Goal: Information Seeking & Learning: Learn about a topic

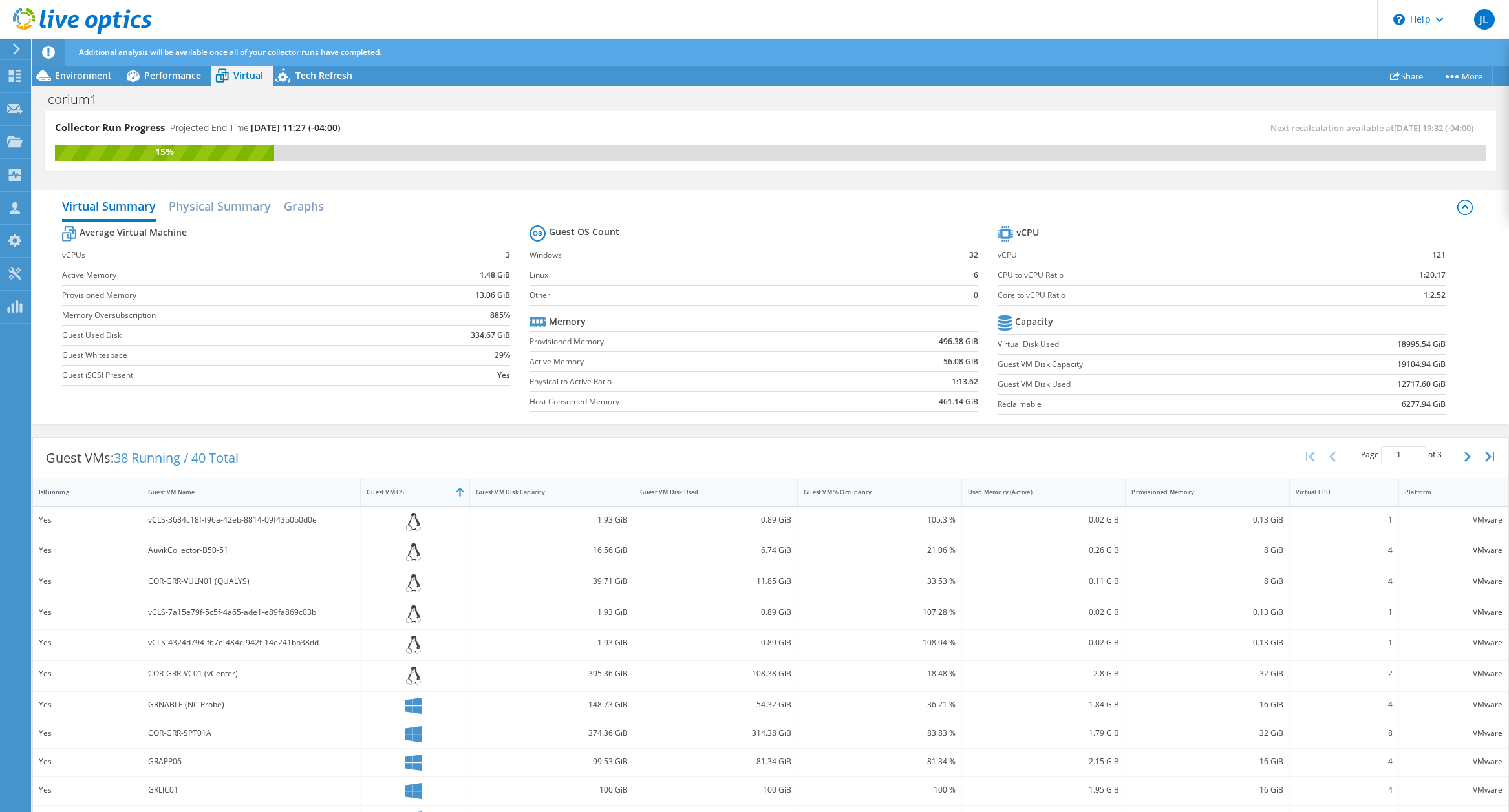
click at [737, 338] on label "Provisioned Memory" at bounding box center [688, 341] width 318 height 13
click at [214, 210] on h2 "Physical Summary" at bounding box center [220, 207] width 102 height 29
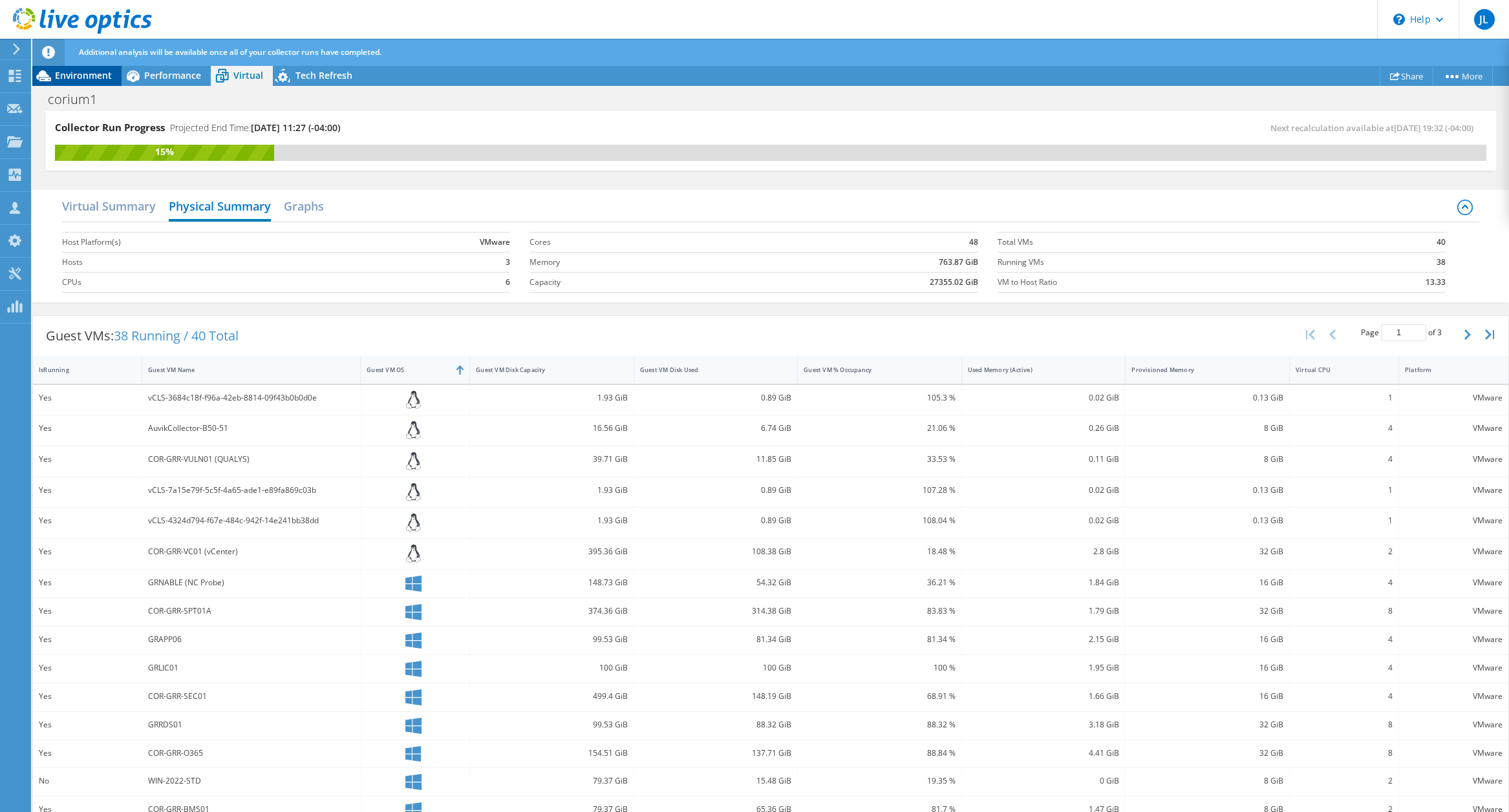
click at [85, 73] on span "Environment" at bounding box center [83, 75] width 57 height 13
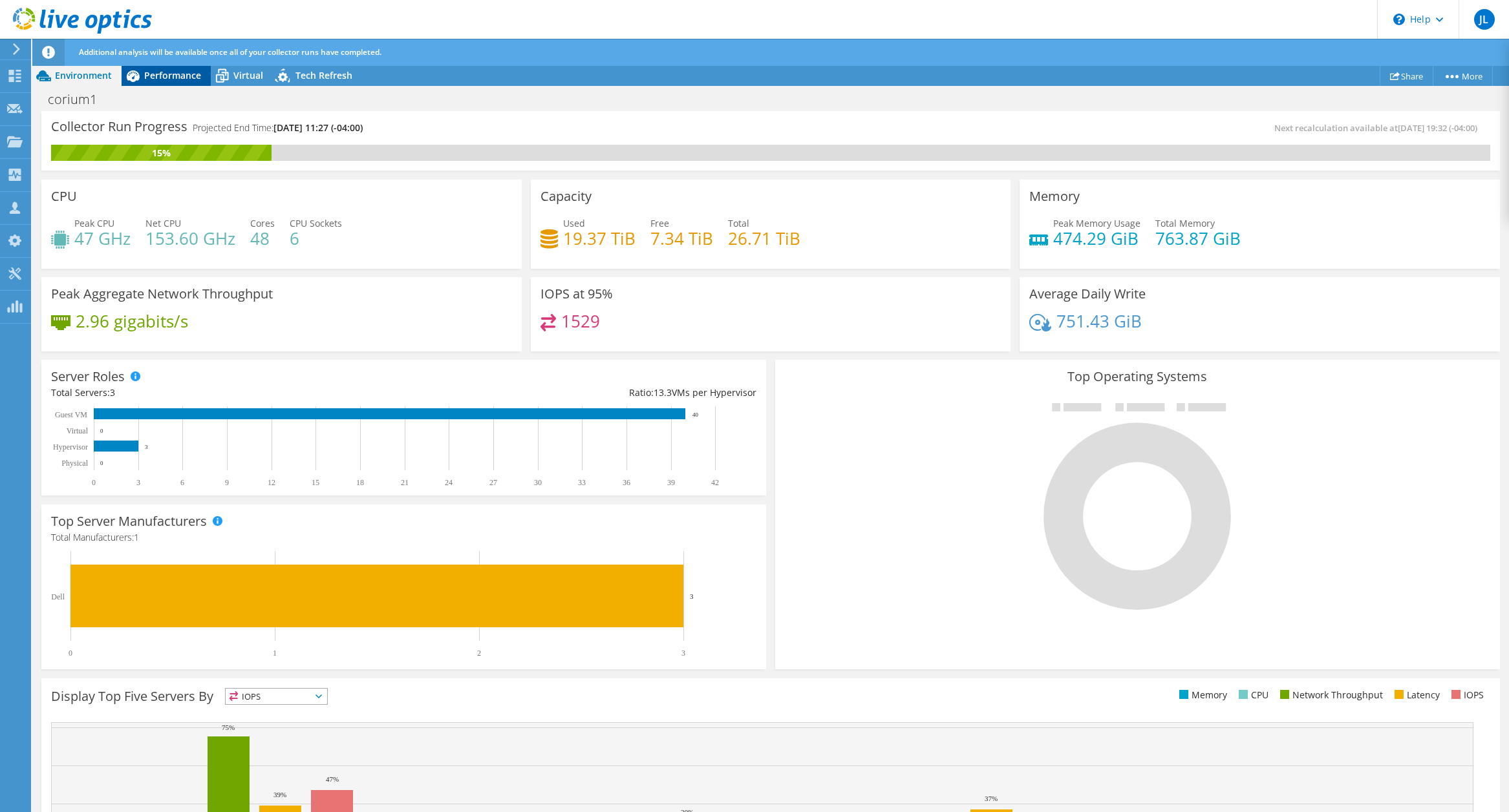
click at [168, 75] on span "Performance" at bounding box center [172, 75] width 57 height 13
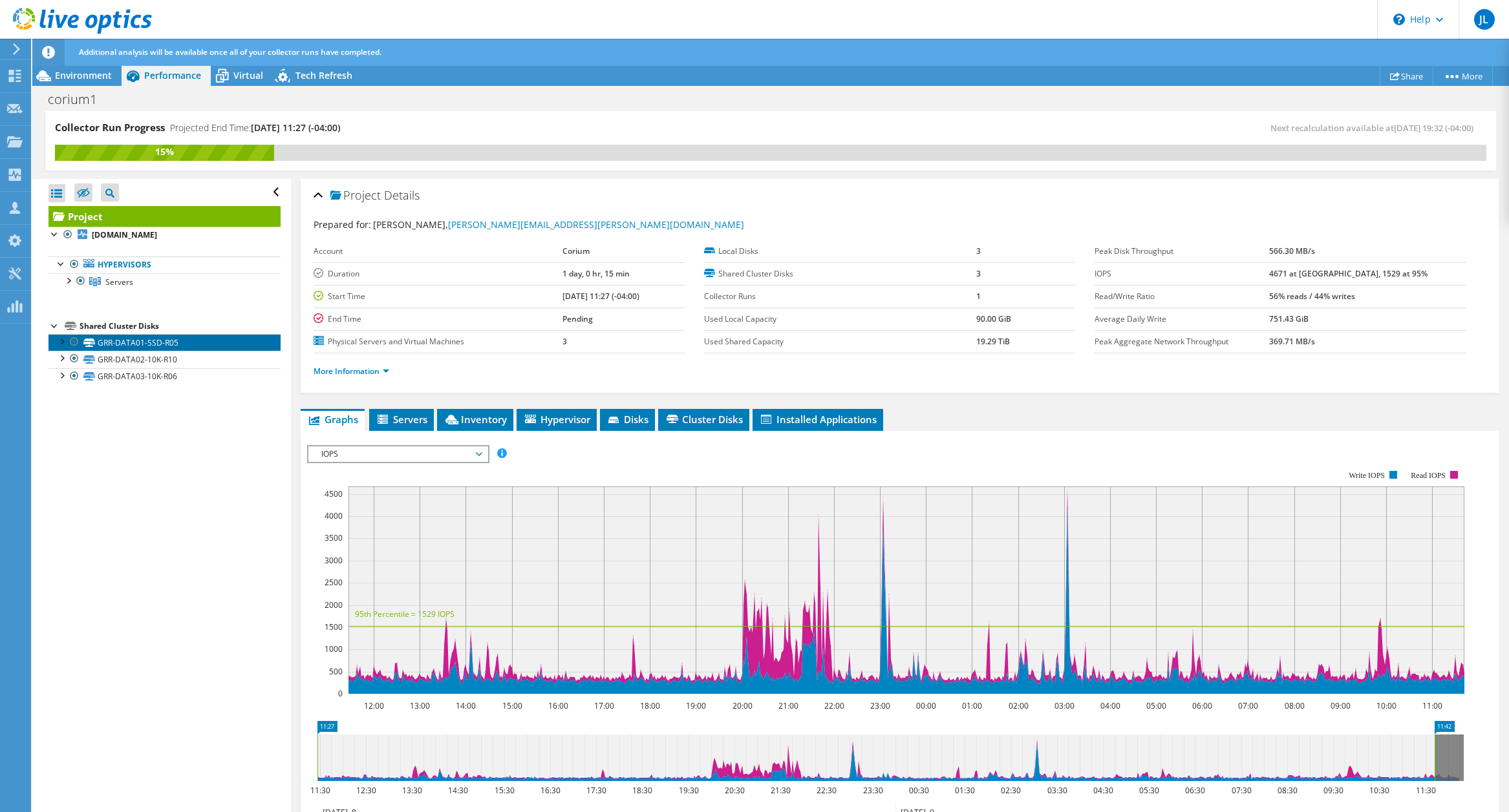
click at [154, 342] on link "GRR-DATA01-SSD-R05" at bounding box center [164, 343] width 232 height 17
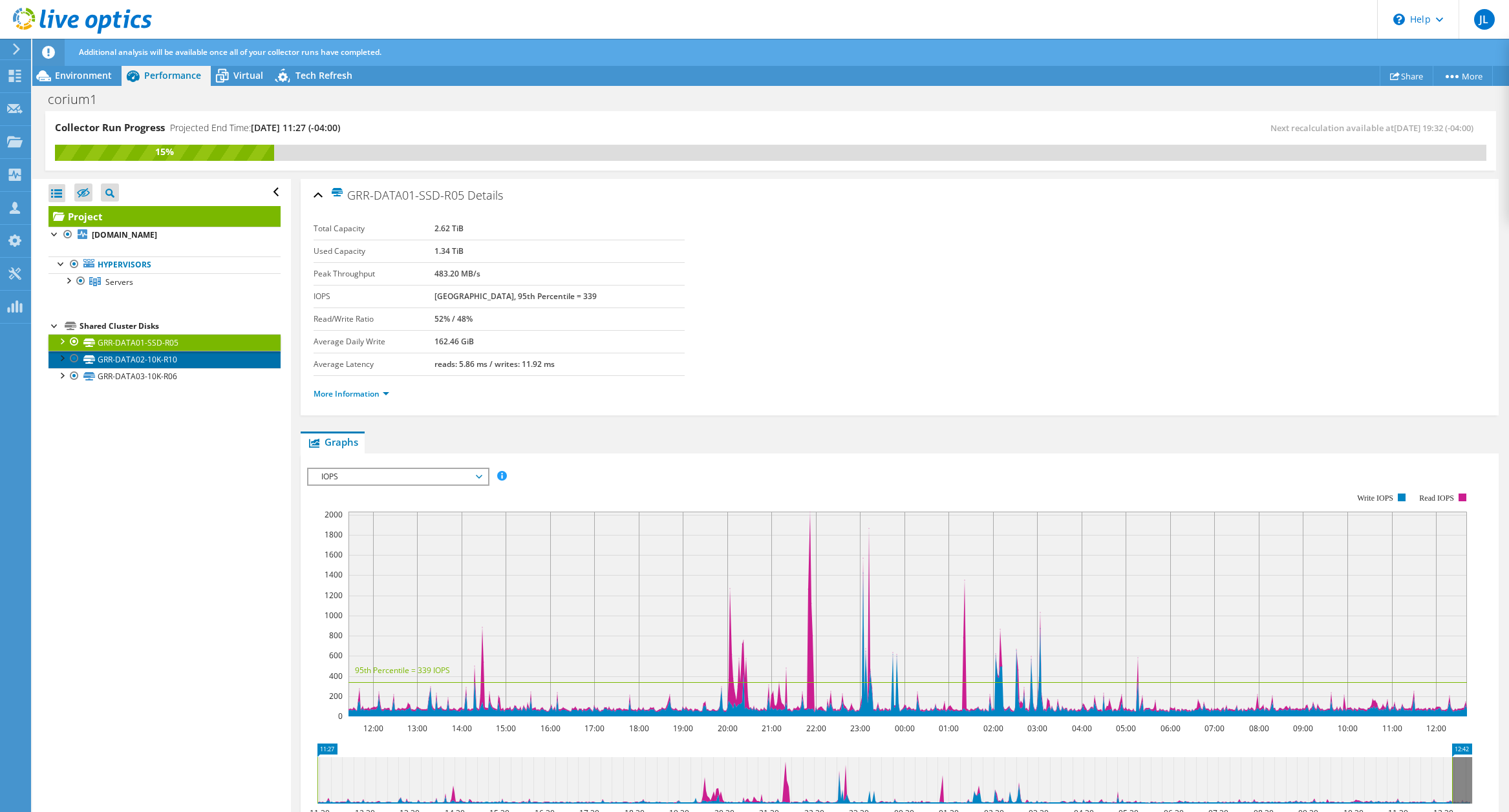
click at [154, 360] on link "GRR-DATA02-10K-R10" at bounding box center [164, 360] width 232 height 17
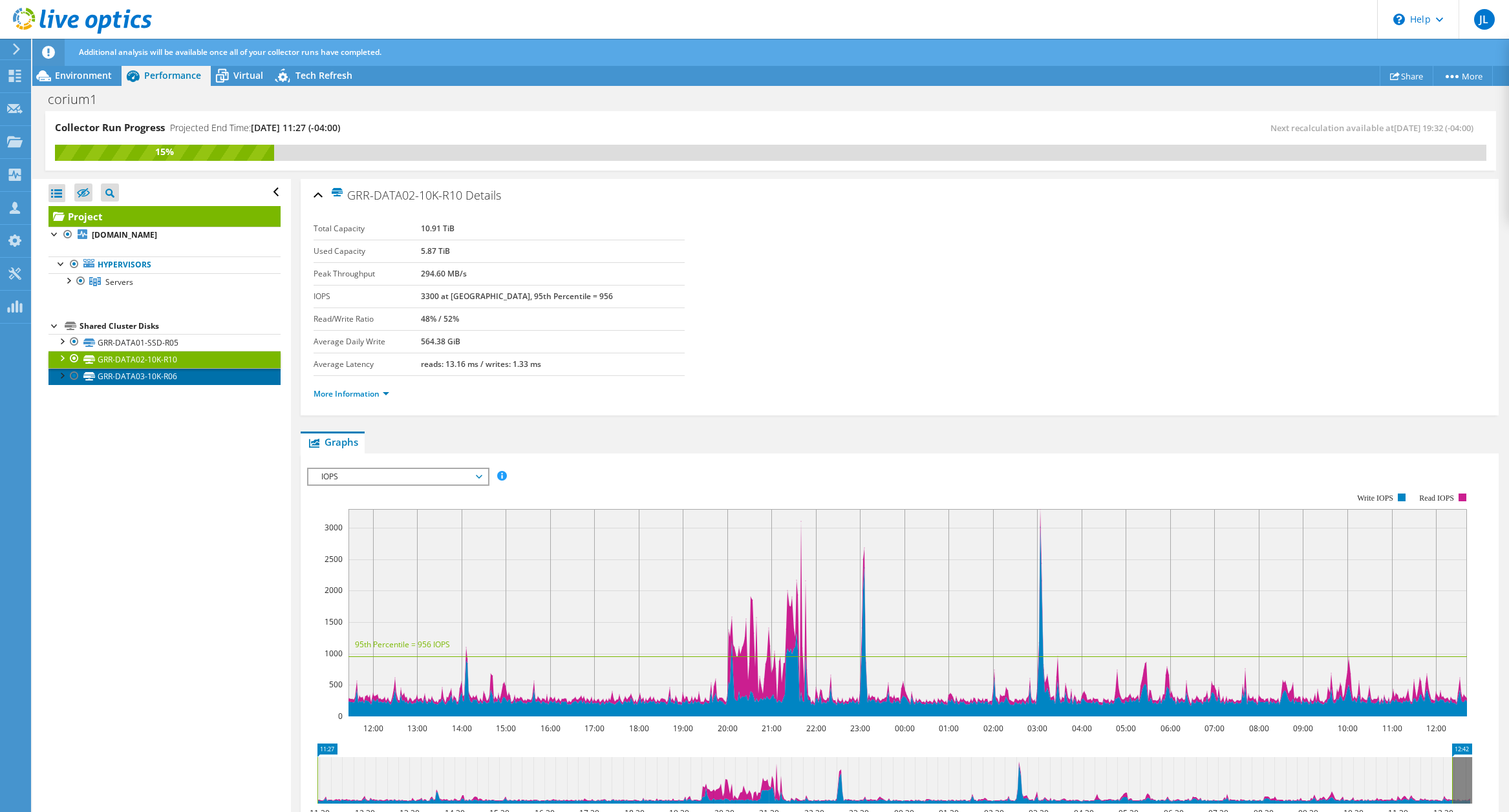
click at [159, 383] on link "GRR-DATA03-10K-R06" at bounding box center [164, 377] width 232 height 17
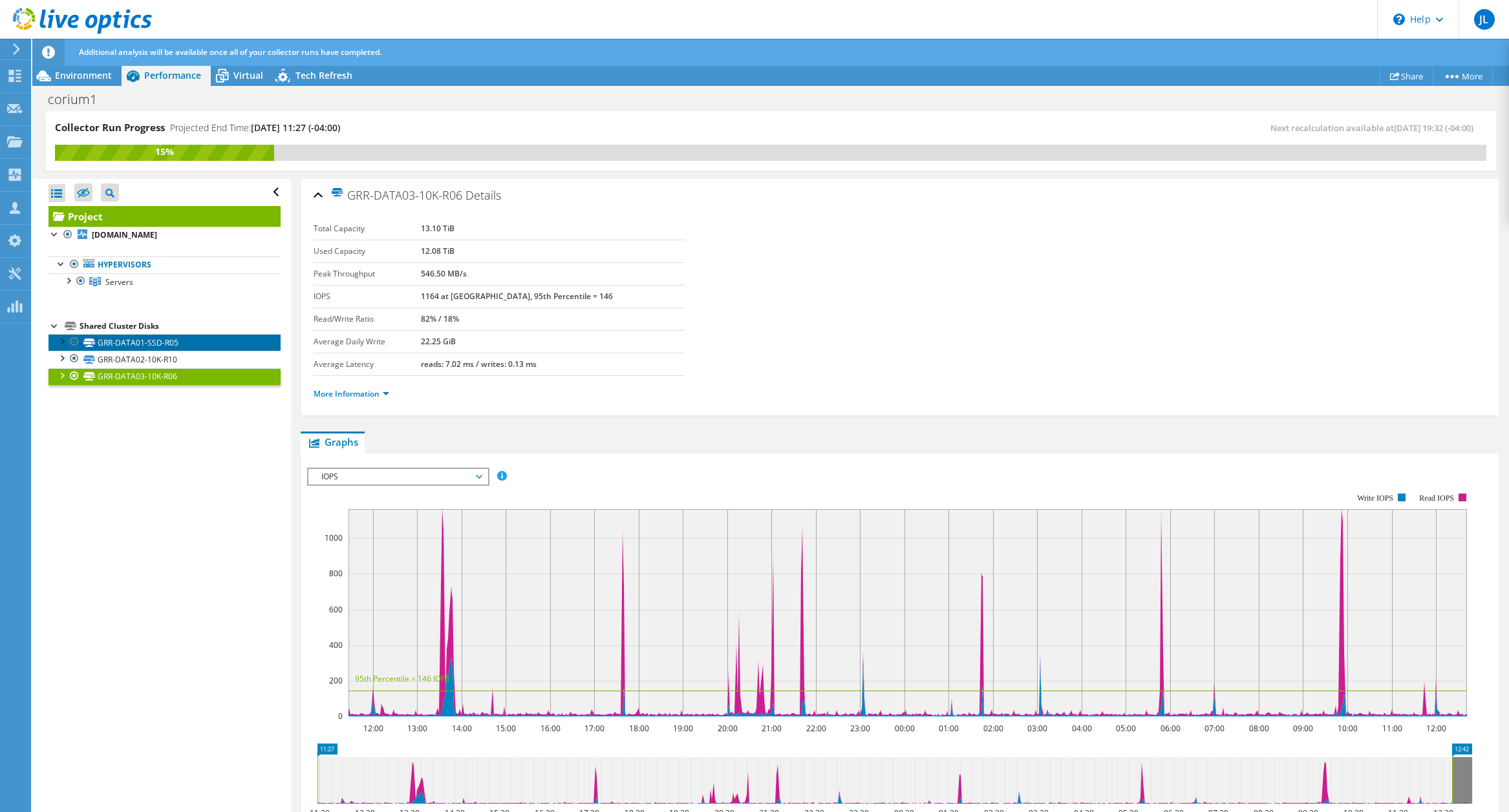
click at [129, 341] on link "GRR-DATA01-SSD-R05" at bounding box center [164, 343] width 232 height 17
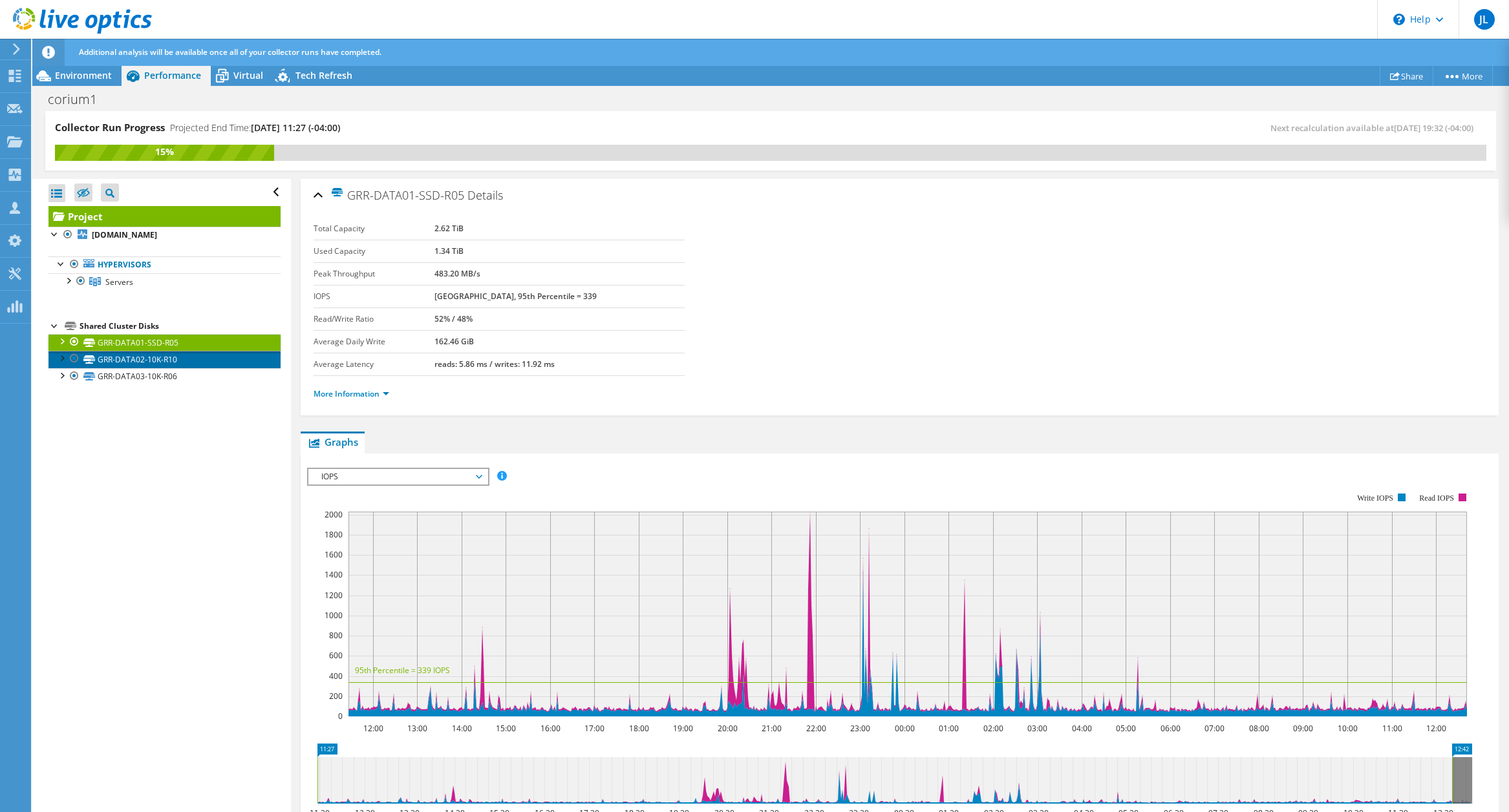
click at [139, 363] on link "GRR-DATA02-10K-R10" at bounding box center [164, 360] width 232 height 17
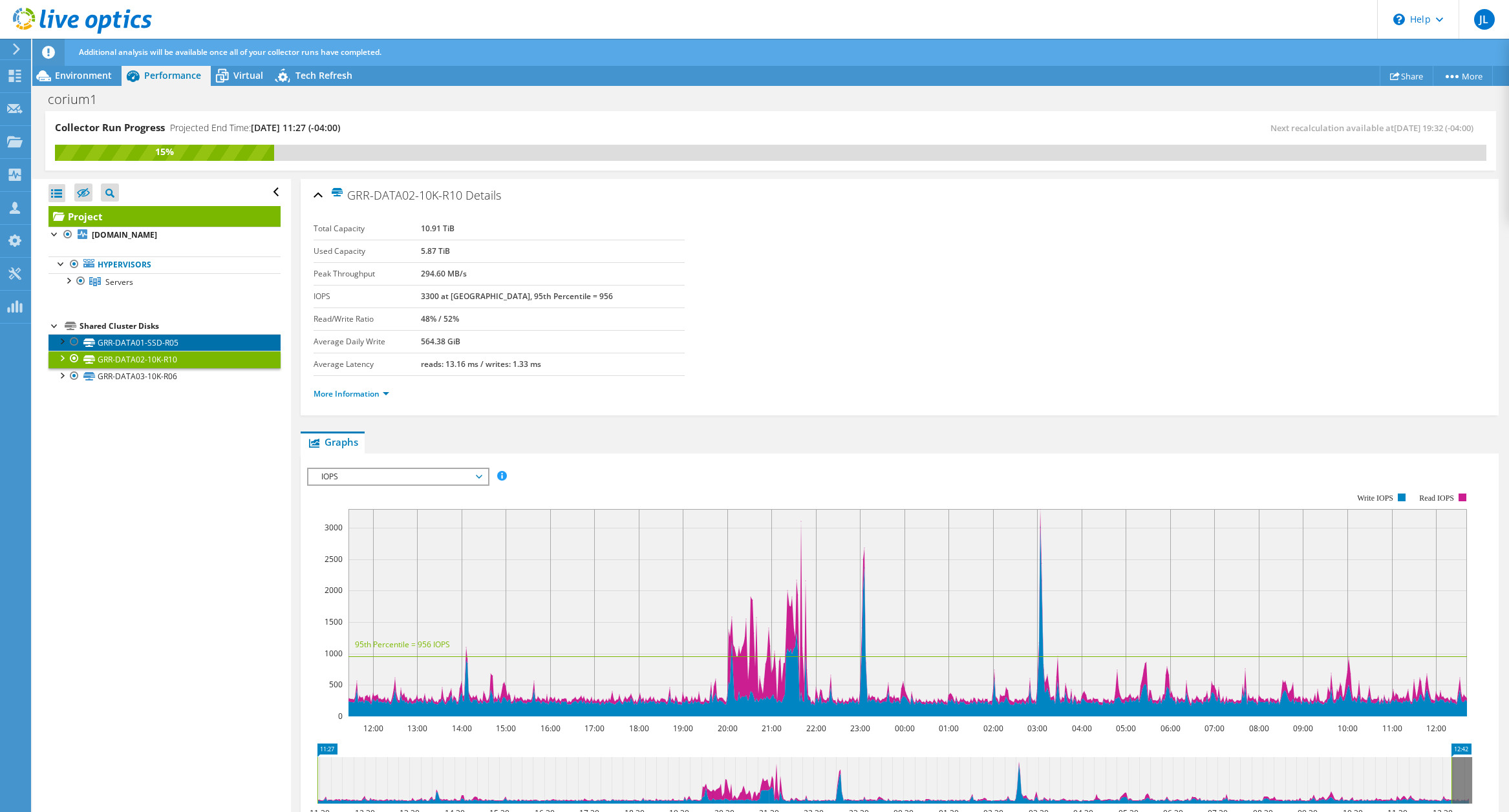
click at [126, 349] on link "GRR-DATA01-SSD-R05" at bounding box center [164, 343] width 232 height 17
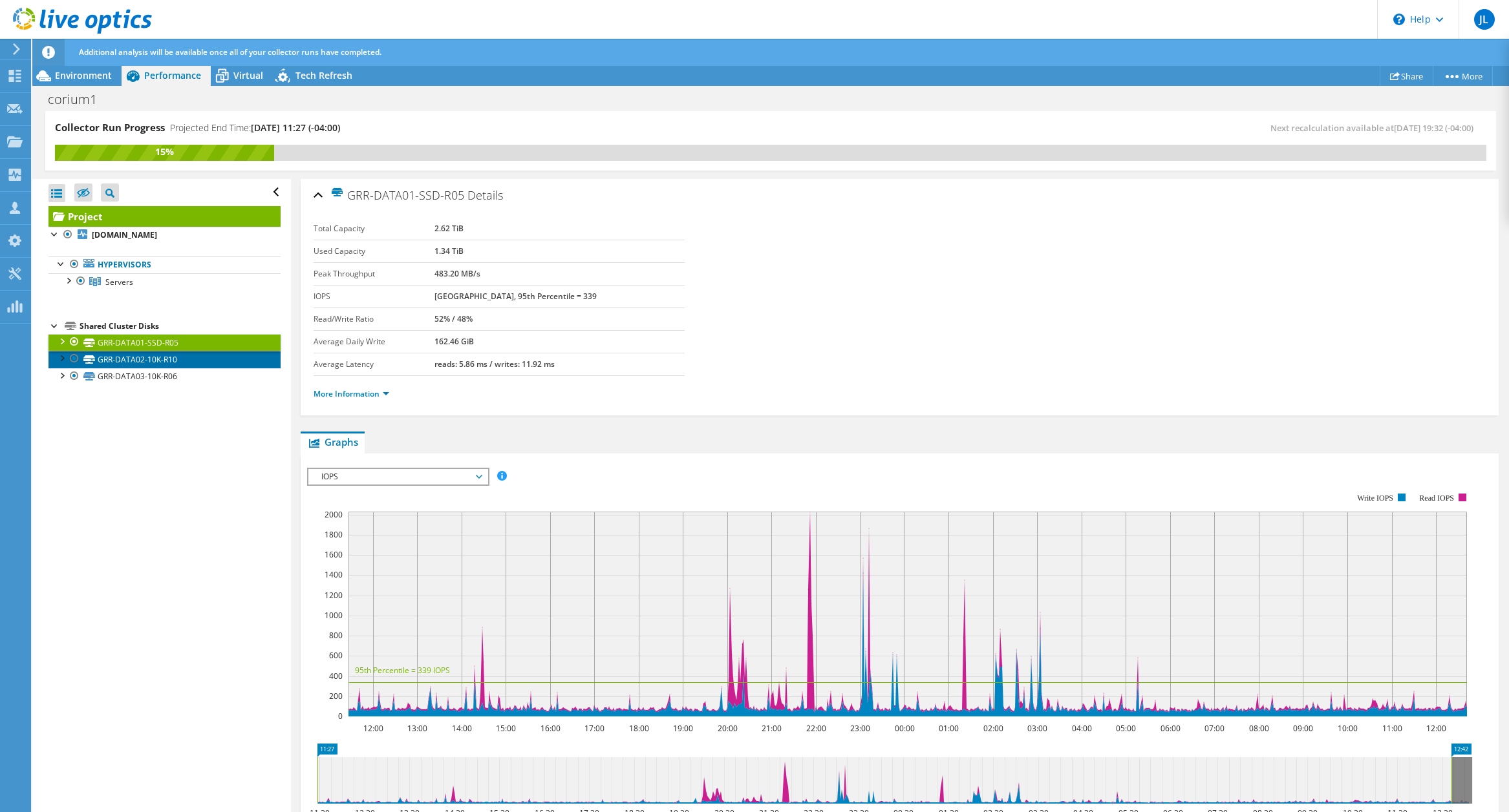
click at [136, 362] on link "GRR-DATA02-10K-R10" at bounding box center [164, 360] width 232 height 17
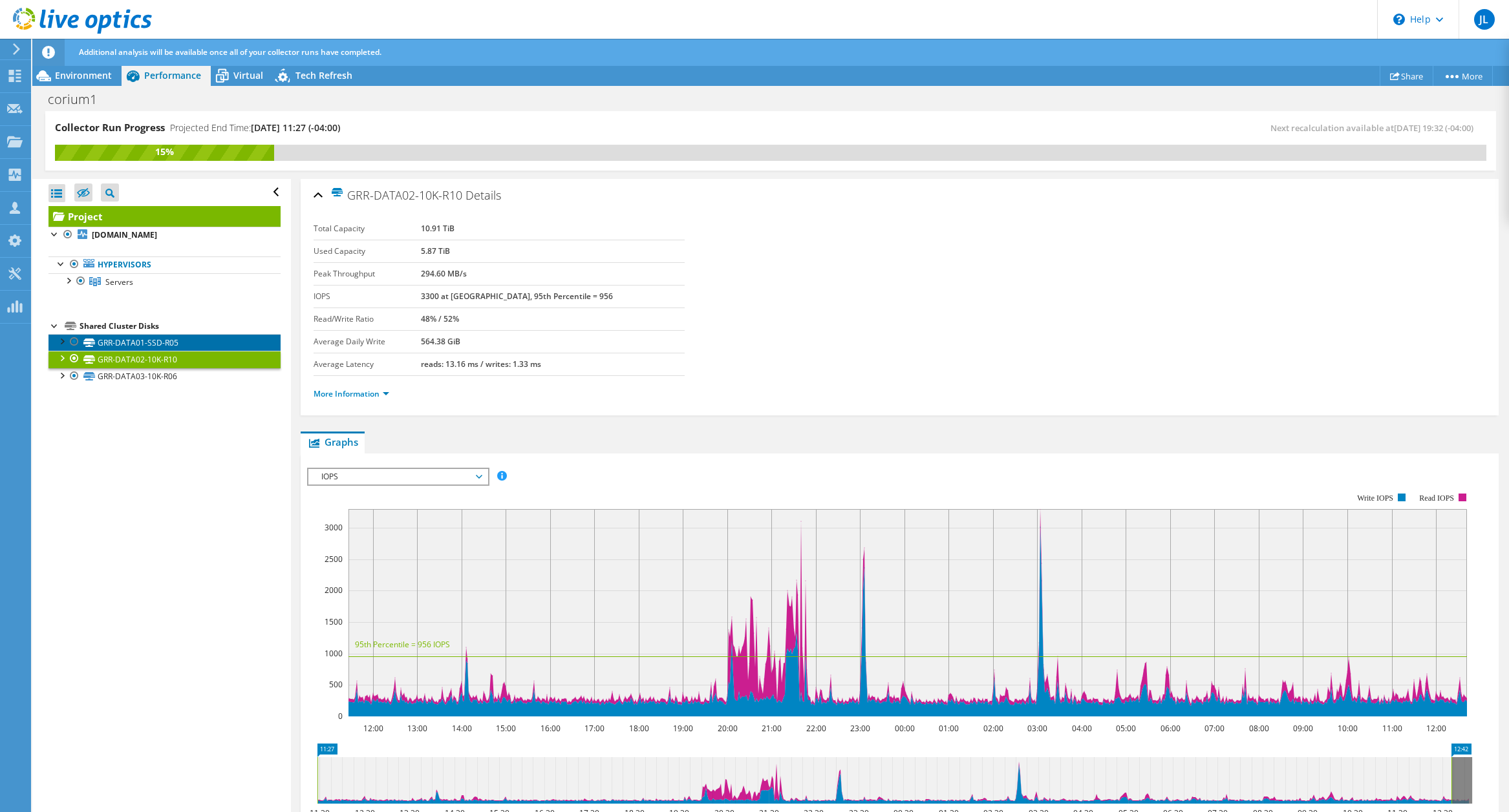
click at [127, 348] on link "GRR-DATA01-SSD-R05" at bounding box center [164, 343] width 232 height 17
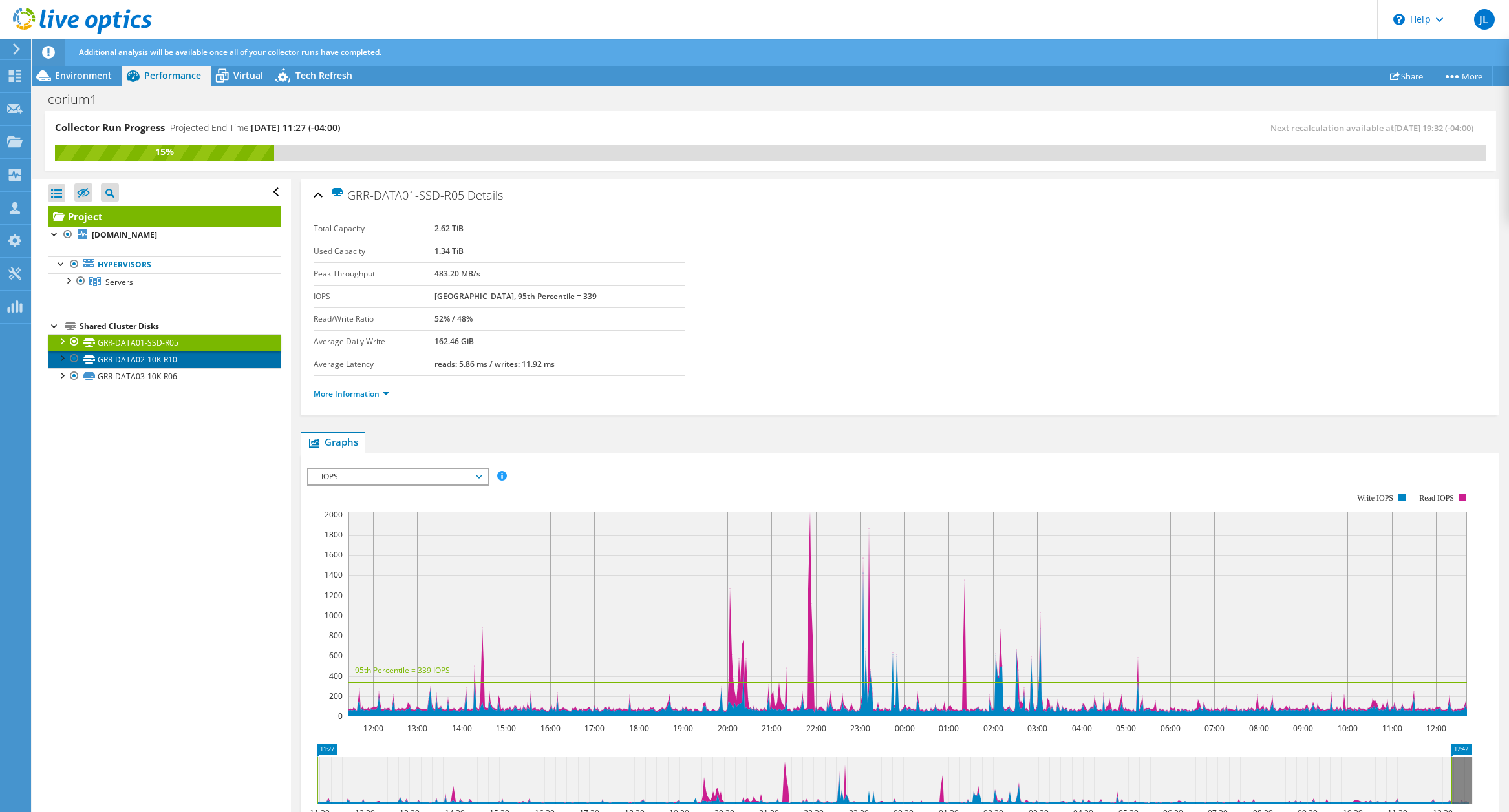
click at [136, 359] on link "GRR-DATA02-10K-R10" at bounding box center [164, 360] width 232 height 17
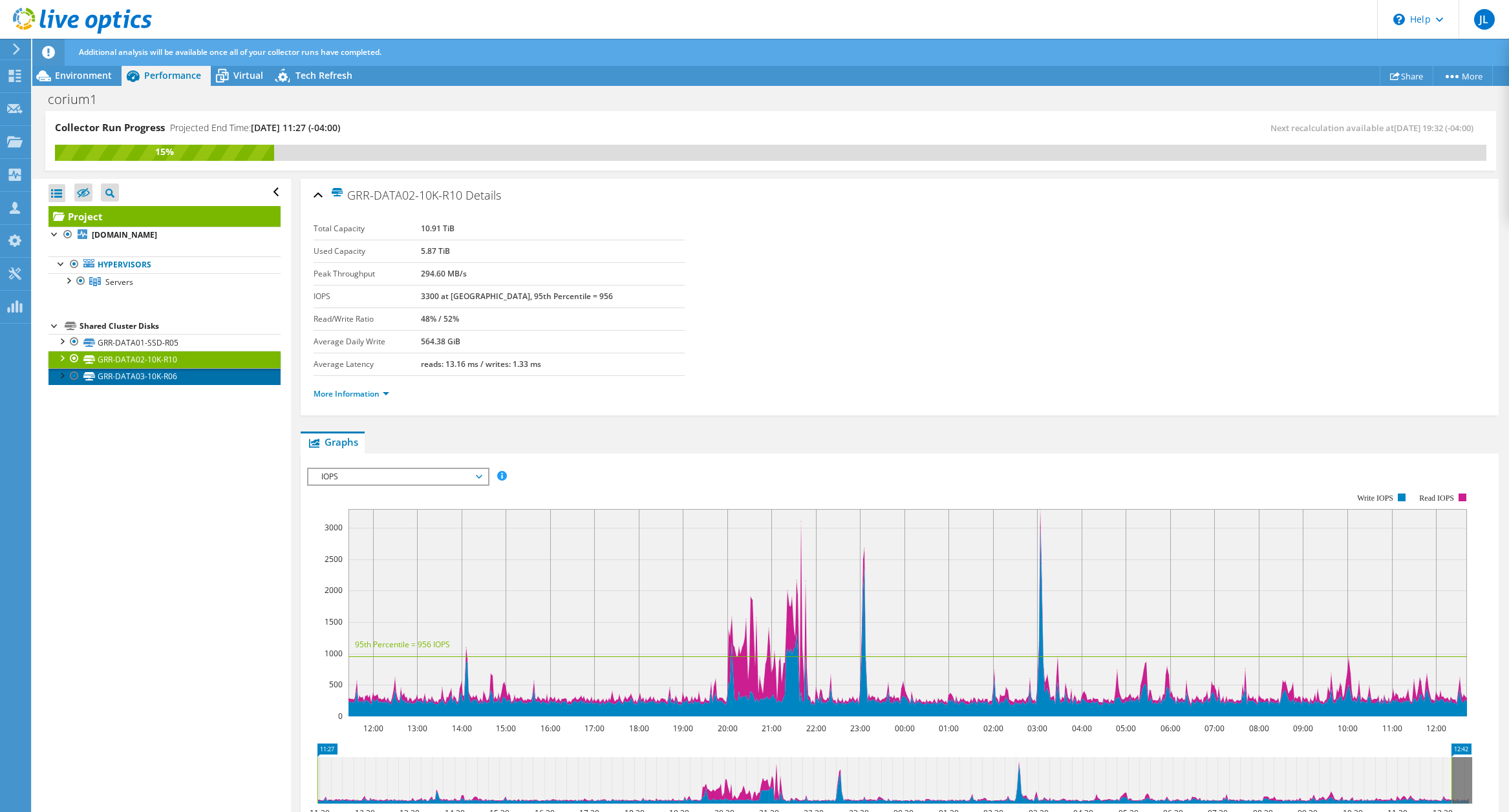
click at [147, 376] on link "GRR-DATA03-10K-R06" at bounding box center [164, 377] width 232 height 17
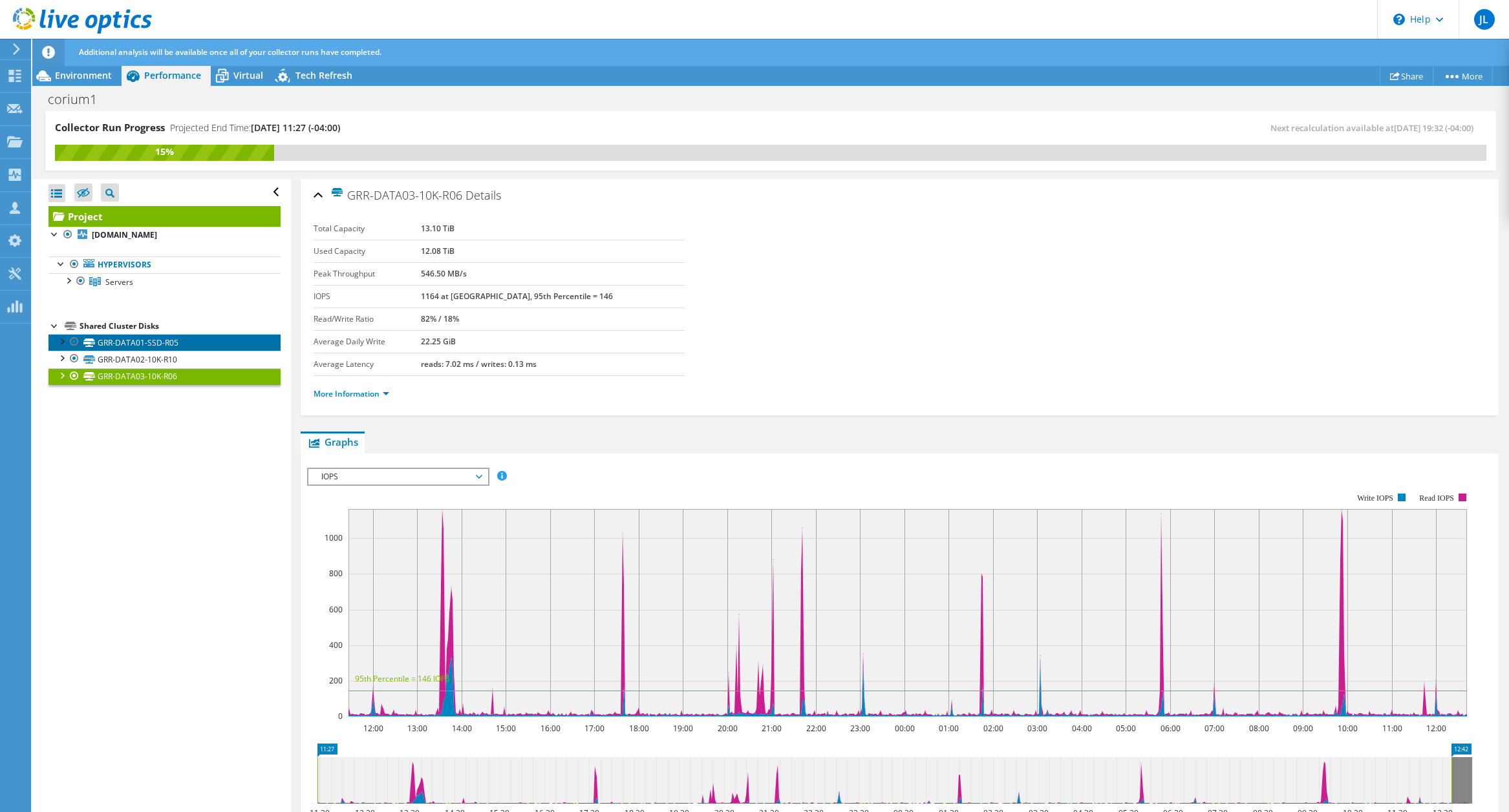
click at [124, 346] on link "GRR-DATA01-SSD-R05" at bounding box center [164, 343] width 232 height 17
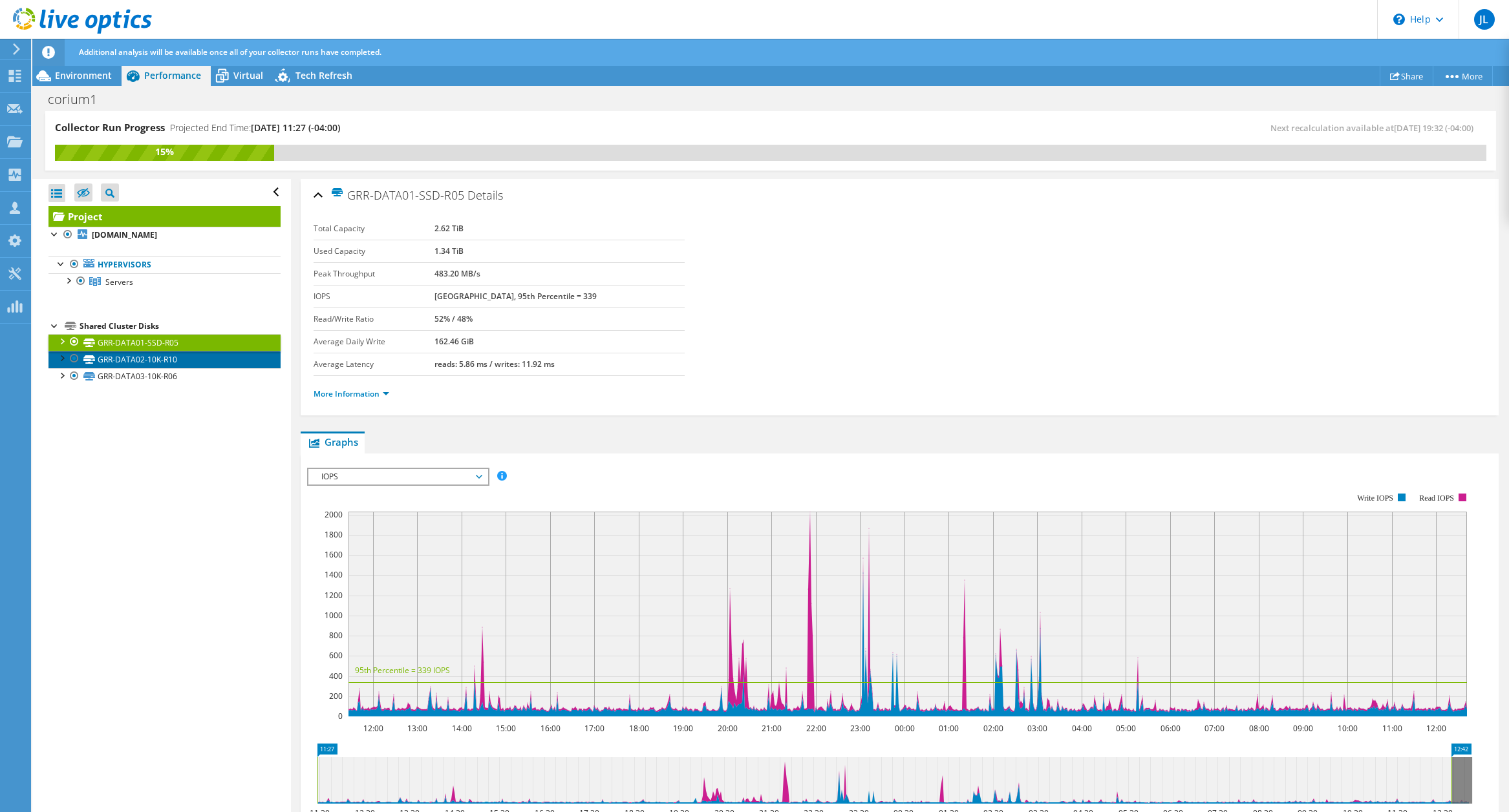
click at [133, 355] on link "GRR-DATA02-10K-R10" at bounding box center [164, 360] width 232 height 17
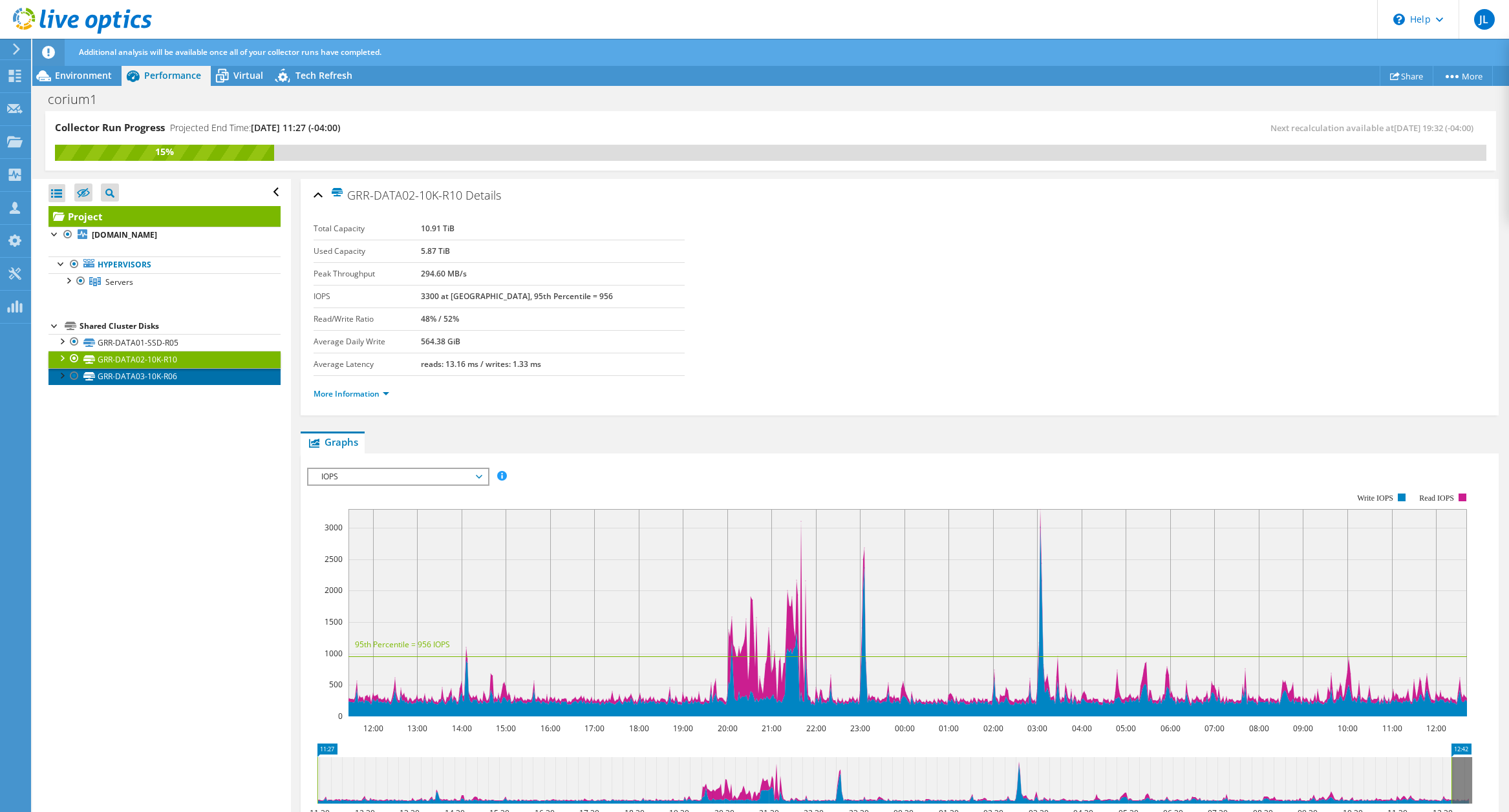
click at [145, 381] on link "GRR-DATA03-10K-R06" at bounding box center [164, 377] width 232 height 17
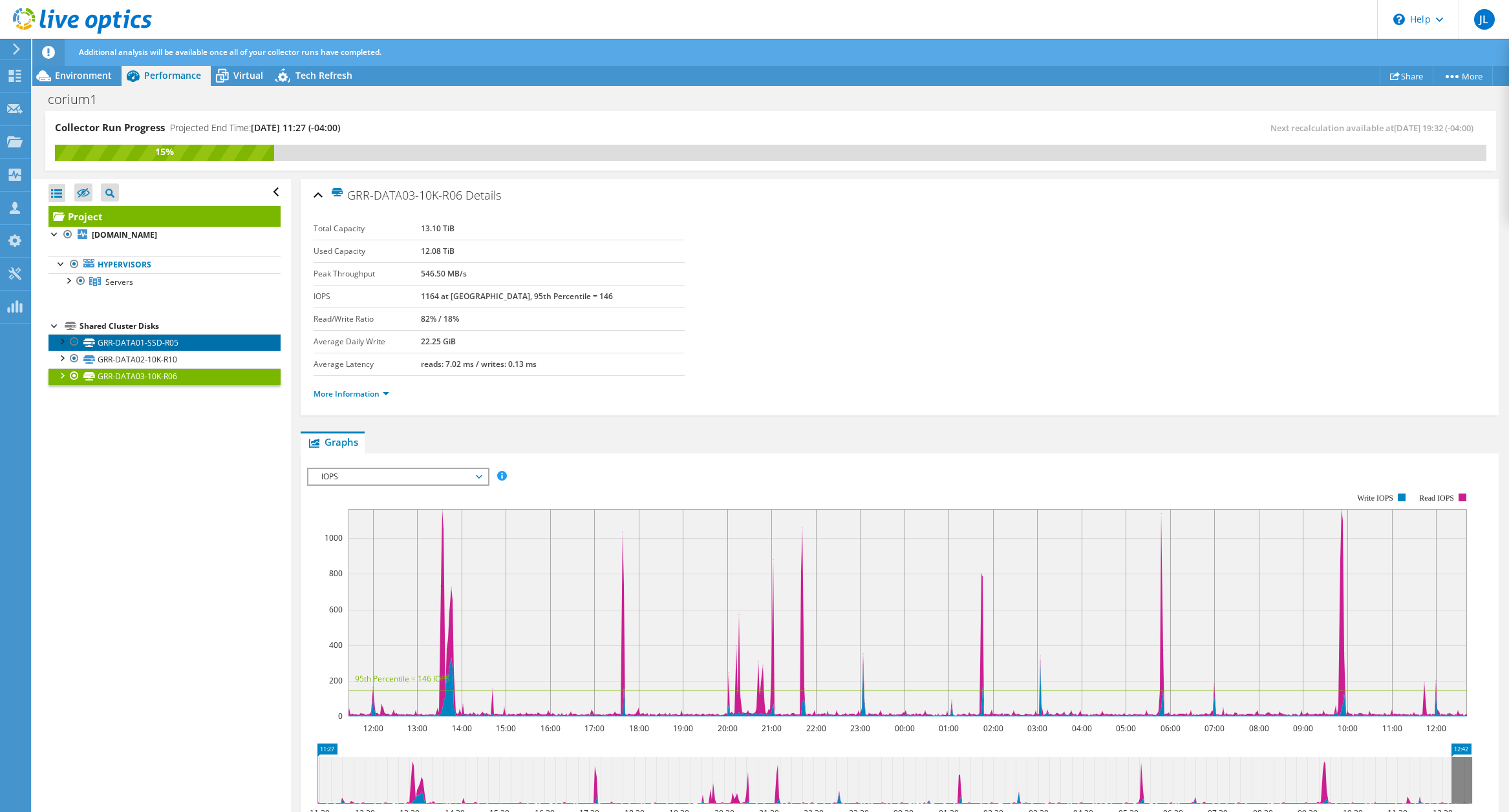
click at [133, 342] on link "GRR-DATA01-SSD-R05" at bounding box center [164, 343] width 232 height 17
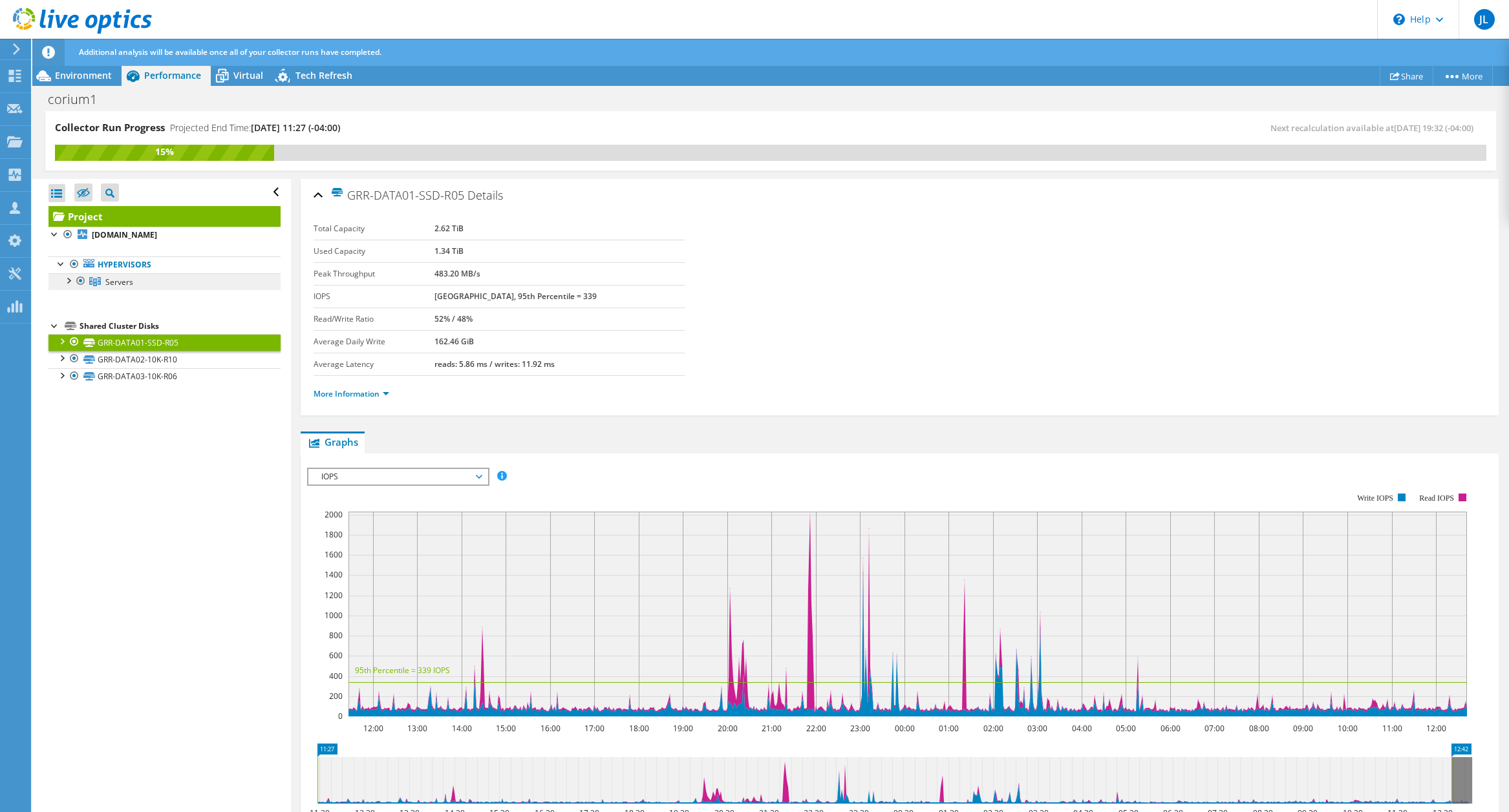
click at [152, 288] on link "Servers" at bounding box center [164, 282] width 232 height 17
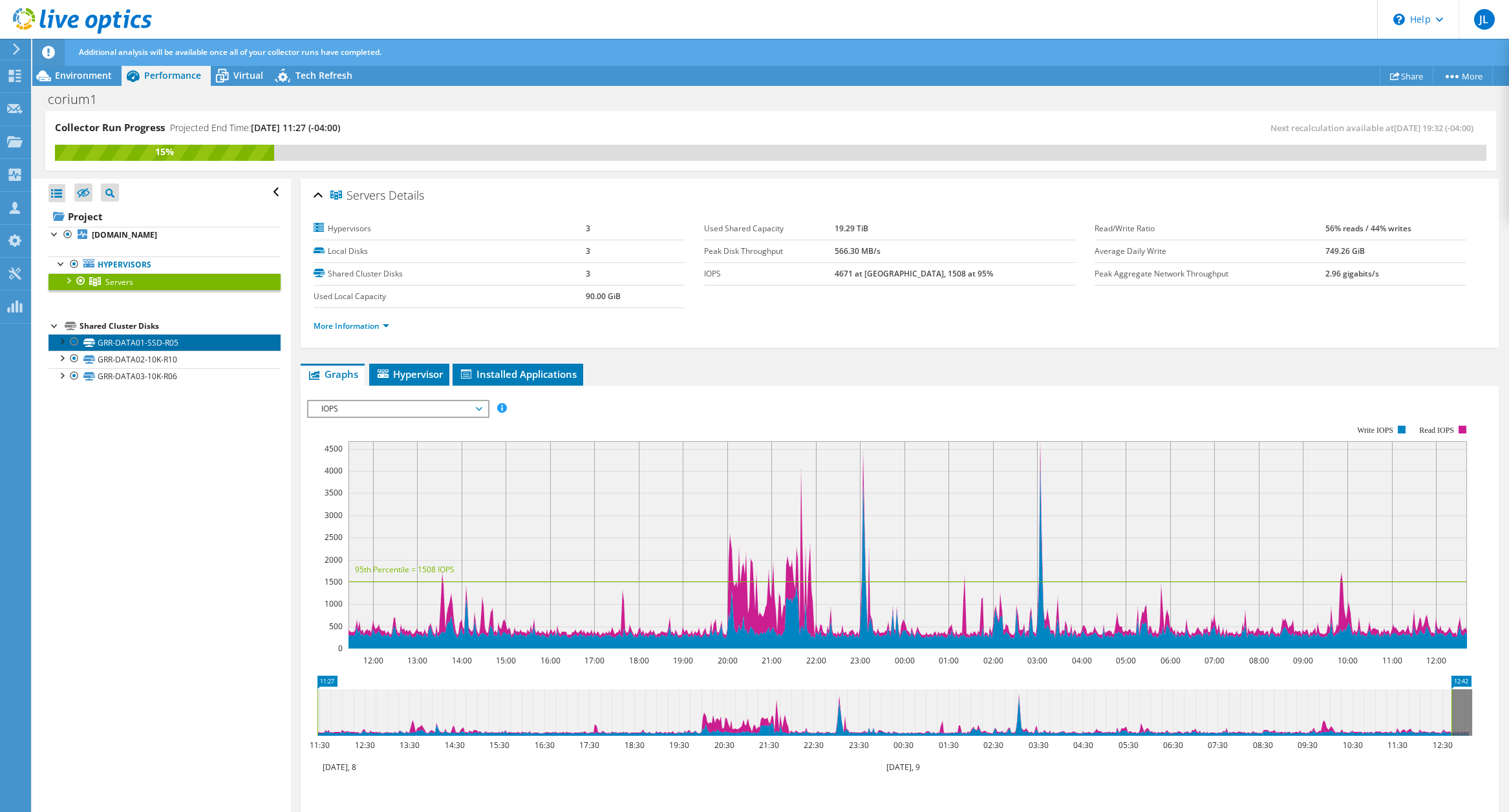
click at [157, 346] on link "GRR-DATA01-SSD-R05" at bounding box center [164, 343] width 232 height 17
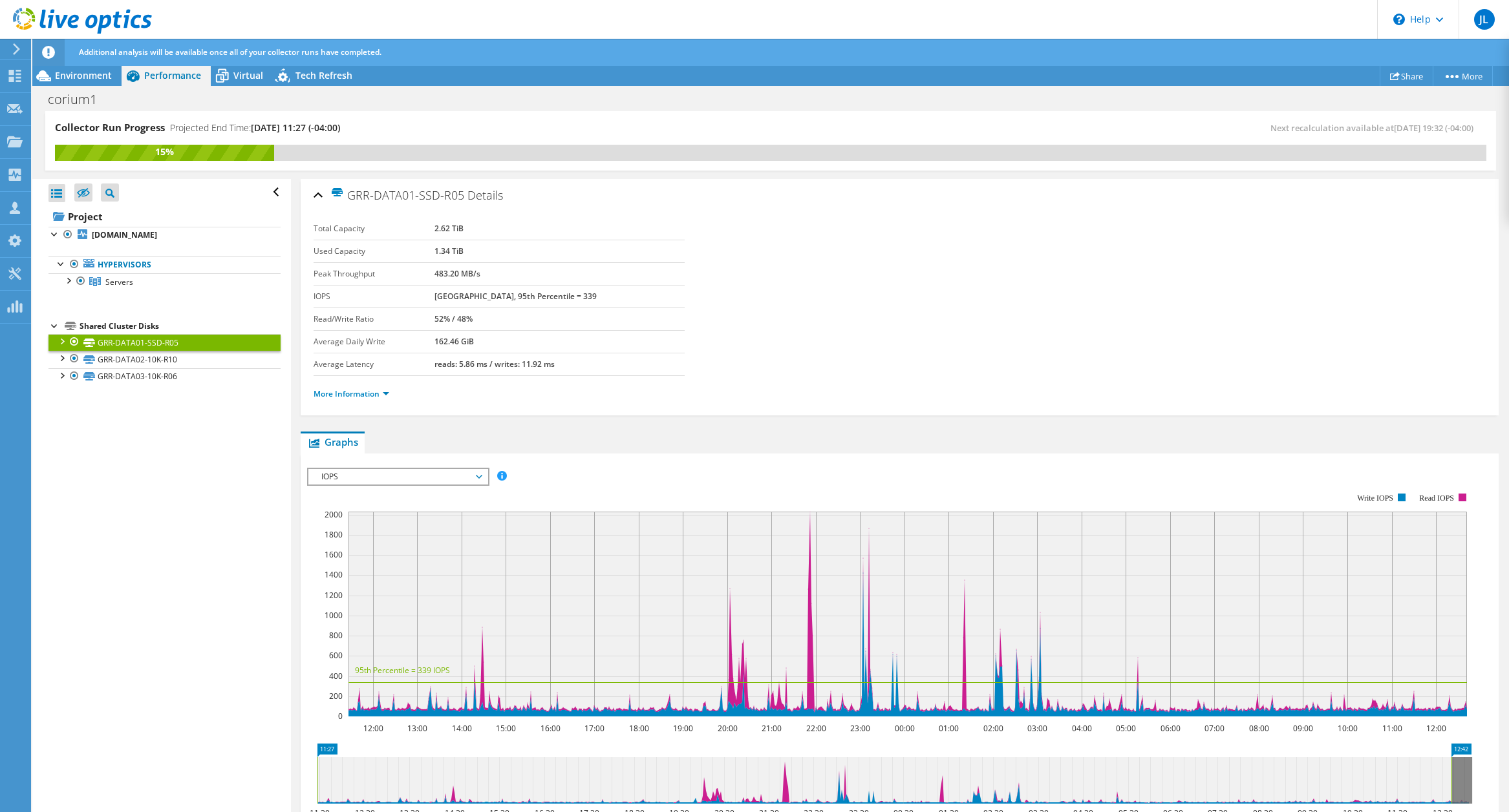
click at [148, 326] on div "Shared Cluster Disks" at bounding box center [180, 326] width 201 height 15
click at [147, 233] on b "[DOMAIN_NAME]" at bounding box center [124, 235] width 65 height 11
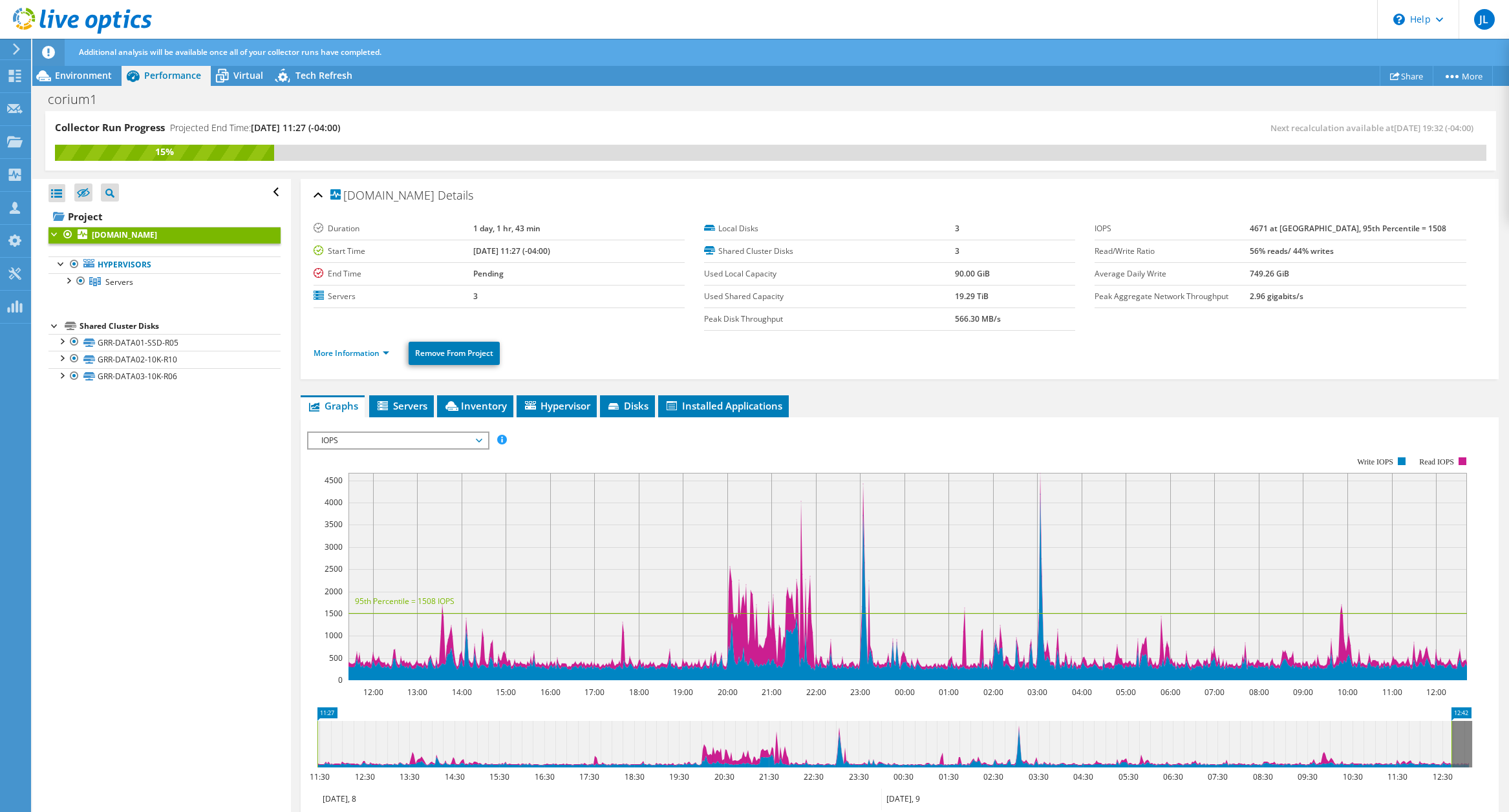
click at [1257, 312] on section "Duration 1 day, 1 hr, 43 min Start Time 10/08/2025, 11:27 (-04:00) End Time Pen…" at bounding box center [900, 274] width 1172 height 113
click at [203, 532] on div "Open All Close All Hide Excluded Nodes Project Tree Filter" at bounding box center [161, 496] width 258 height 635
